Goal: Transaction & Acquisition: Purchase product/service

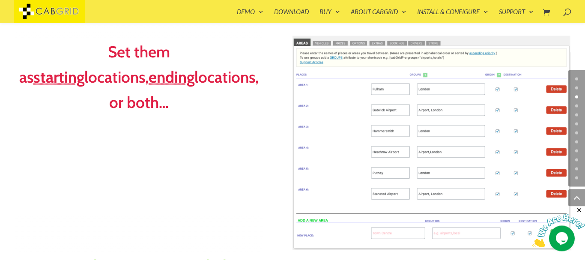
scroll to position [1074, 0]
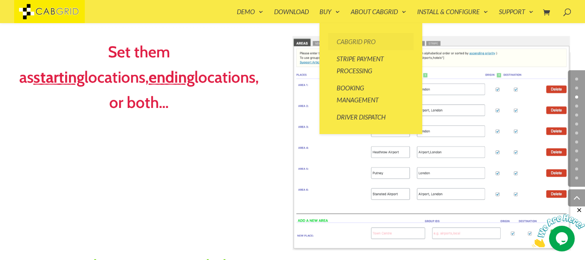
click at [350, 45] on link "CabGrid Pro" at bounding box center [371, 41] width 86 height 17
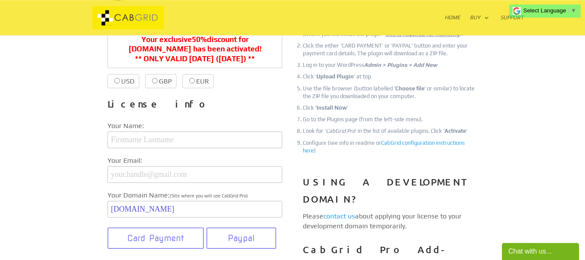
scroll to position [146, 0]
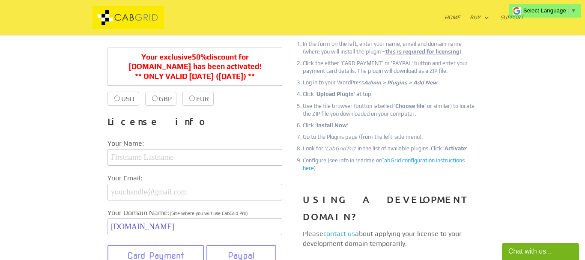
click at [117, 100] on input "USD $39.99 $20.00" at bounding box center [117, 99] width 6 height 6
radio input "true"
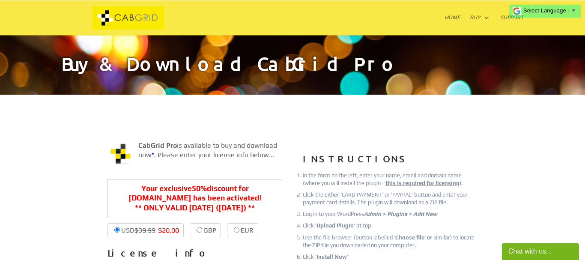
scroll to position [0, 0]
